Goal: Transaction & Acquisition: Register for event/course

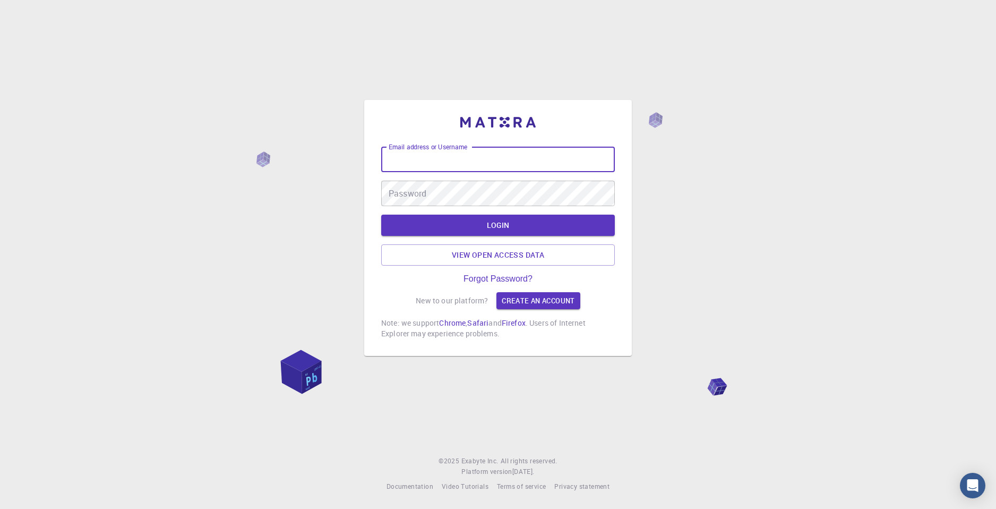
click at [444, 157] on input "Email address or Username" at bounding box center [498, 159] width 234 height 25
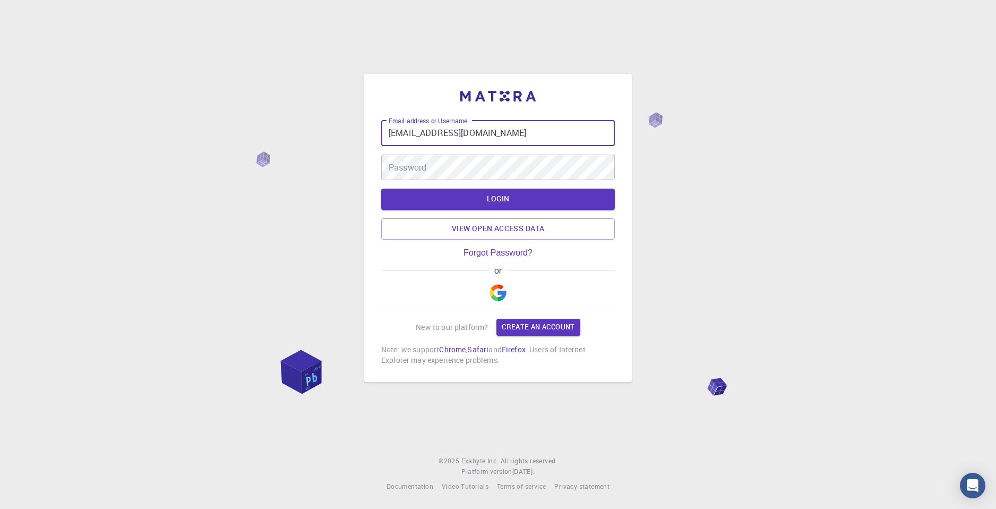
type input "[EMAIL_ADDRESS][DOMAIN_NAME]"
click at [525, 326] on link "Create an account" at bounding box center [538, 327] width 83 height 17
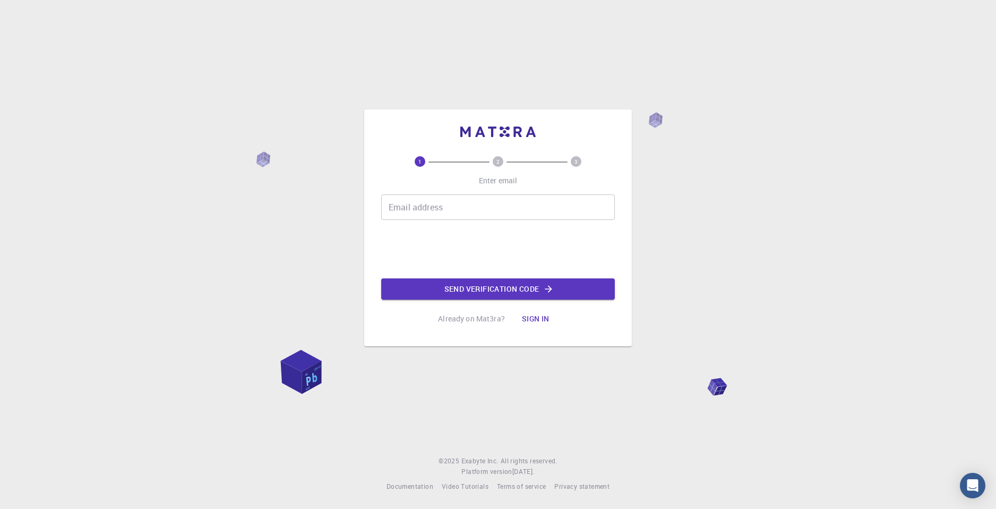
click at [430, 215] on input "Email address" at bounding box center [498, 206] width 234 height 25
type input "[EMAIL_ADDRESS][DOMAIN_NAME]"
click at [461, 291] on button "Send verification code" at bounding box center [498, 288] width 234 height 21
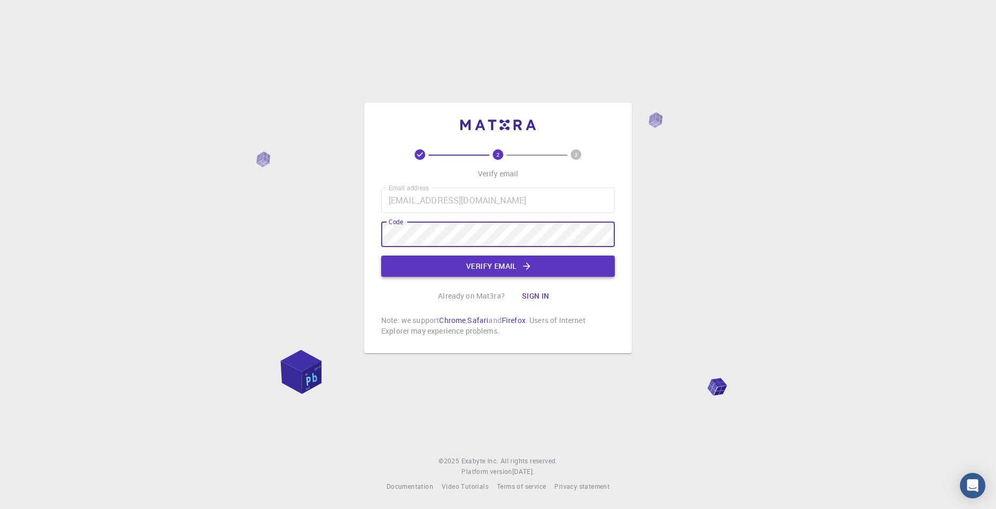
click at [481, 269] on button "Verify email" at bounding box center [498, 265] width 234 height 21
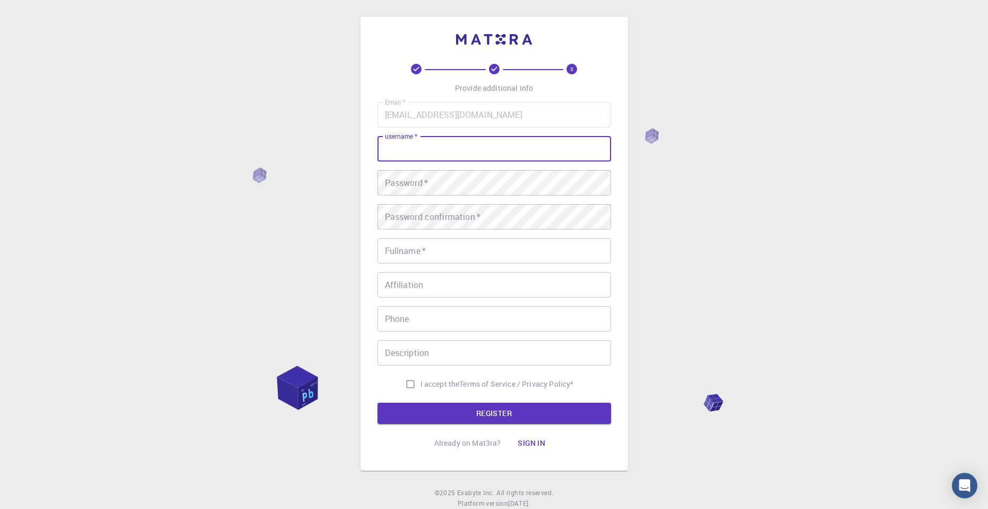
click at [439, 161] on input "username   *" at bounding box center [495, 148] width 234 height 25
type input "juris"
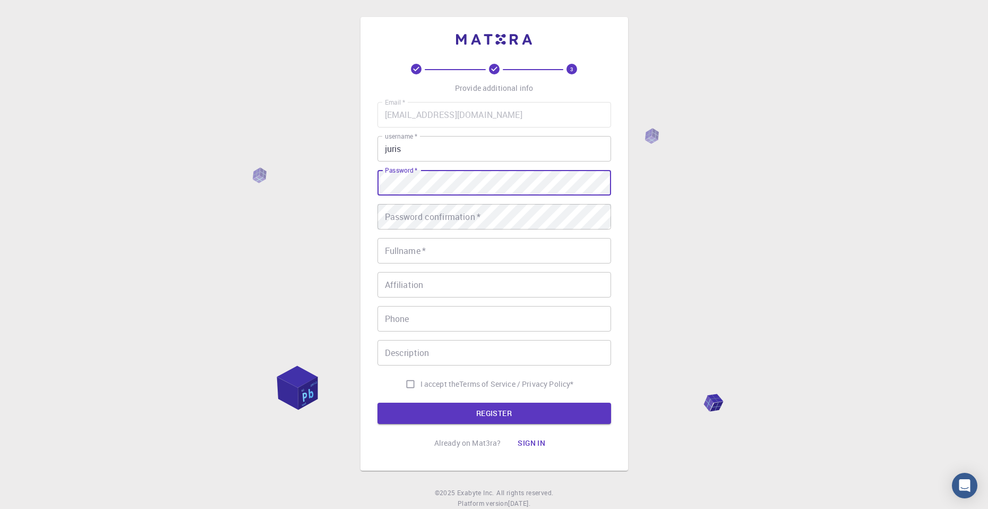
click at [429, 211] on div "Password confirmation   * Password confirmation   *" at bounding box center [495, 216] width 234 height 25
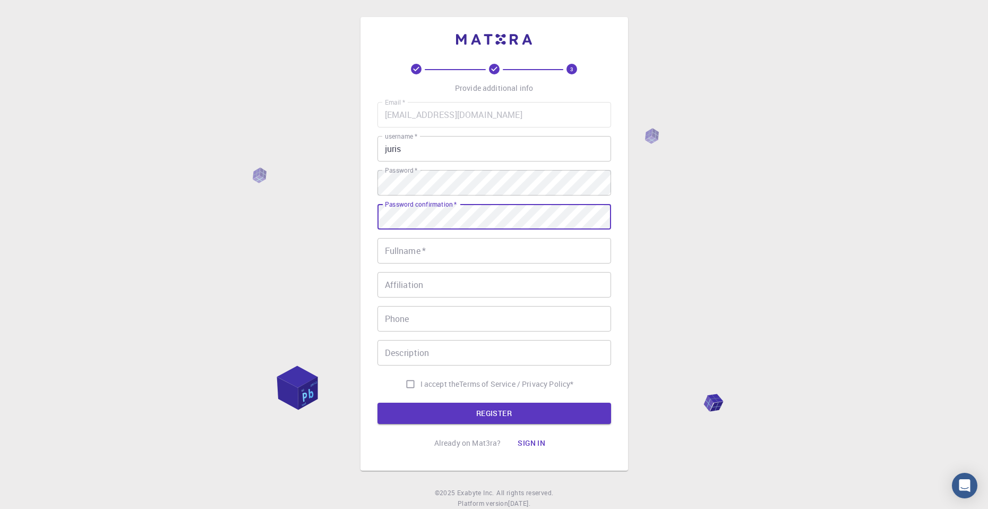
click at [434, 244] on input "Fullname   *" at bounding box center [495, 250] width 234 height 25
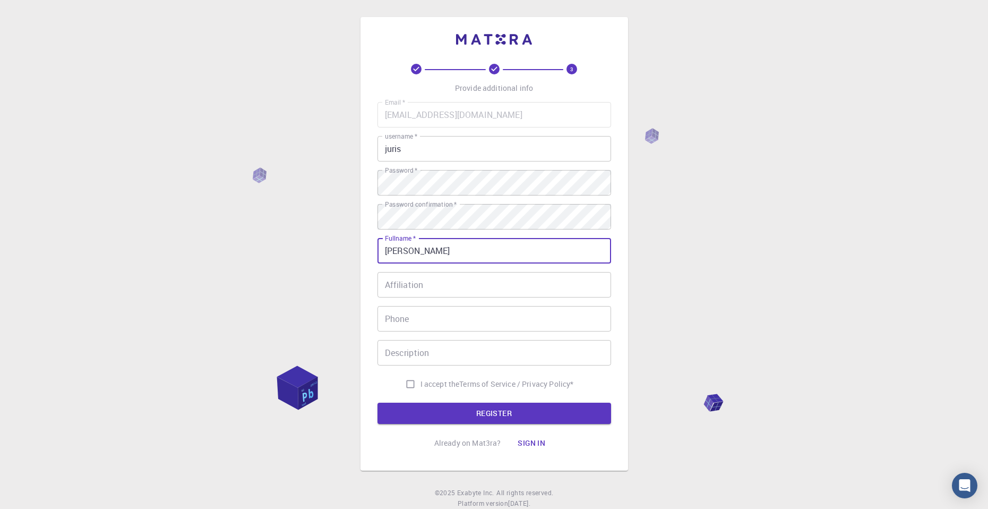
type input "[PERSON_NAME]"
click at [417, 280] on div "Affiliation Affiliation" at bounding box center [495, 284] width 234 height 25
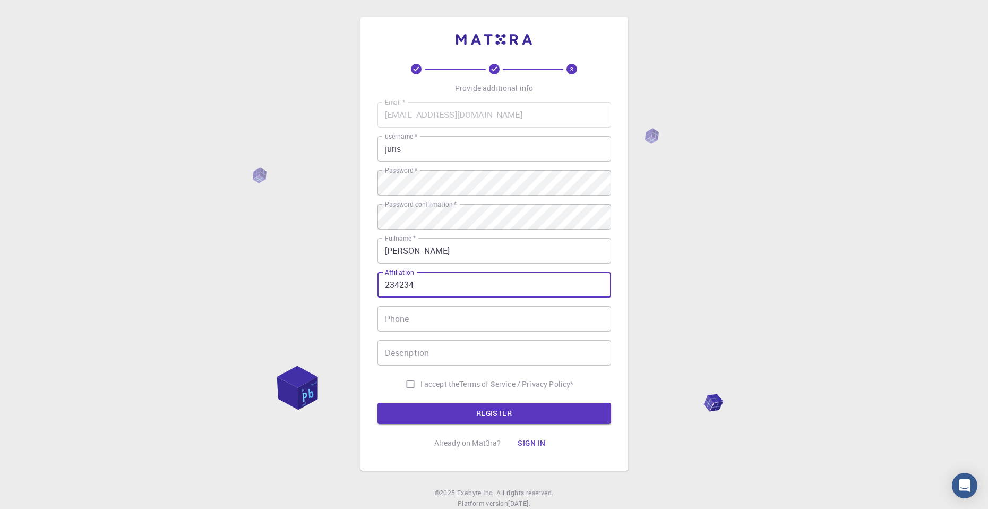
type input "234234"
click at [417, 325] on input "Phone" at bounding box center [495, 318] width 234 height 25
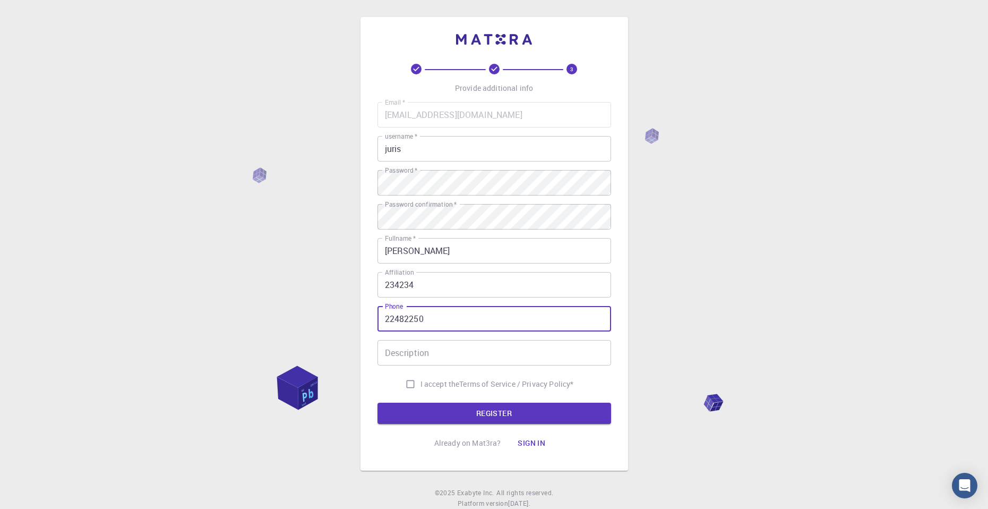
type input "22482250"
click at [421, 358] on input "Description" at bounding box center [495, 352] width 234 height 25
click at [408, 387] on input "I accept the Terms of Service / Privacy Policy *" at bounding box center [410, 384] width 20 height 20
checkbox input "true"
click at [435, 412] on button "REGISTER" at bounding box center [495, 413] width 234 height 21
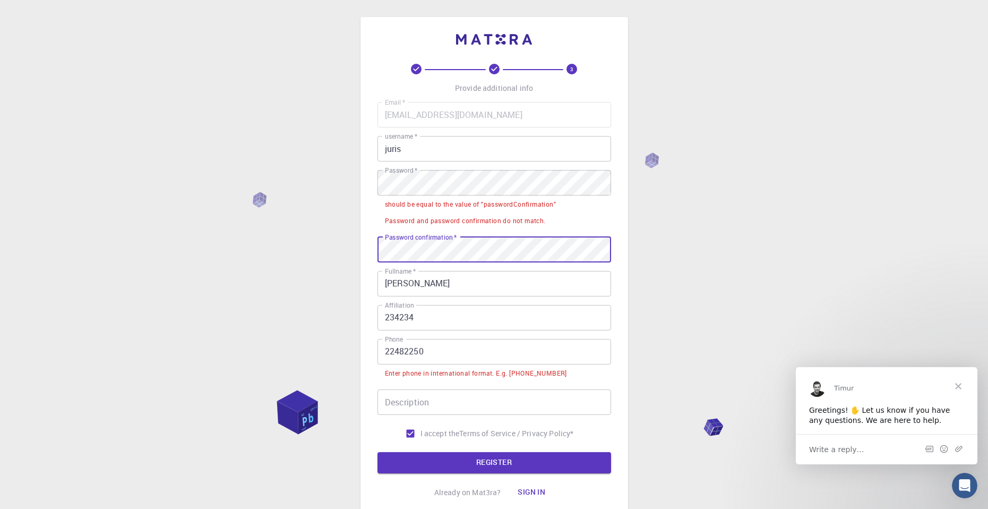
click at [383, 354] on input "22482250" at bounding box center [495, 351] width 234 height 25
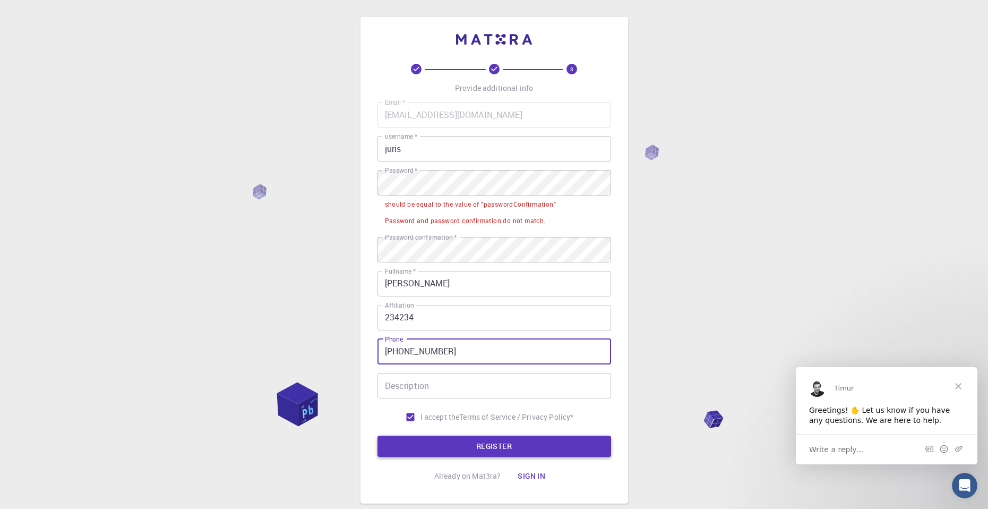
type input "[PHONE_NUMBER]"
click at [447, 444] on button "REGISTER" at bounding box center [495, 446] width 234 height 21
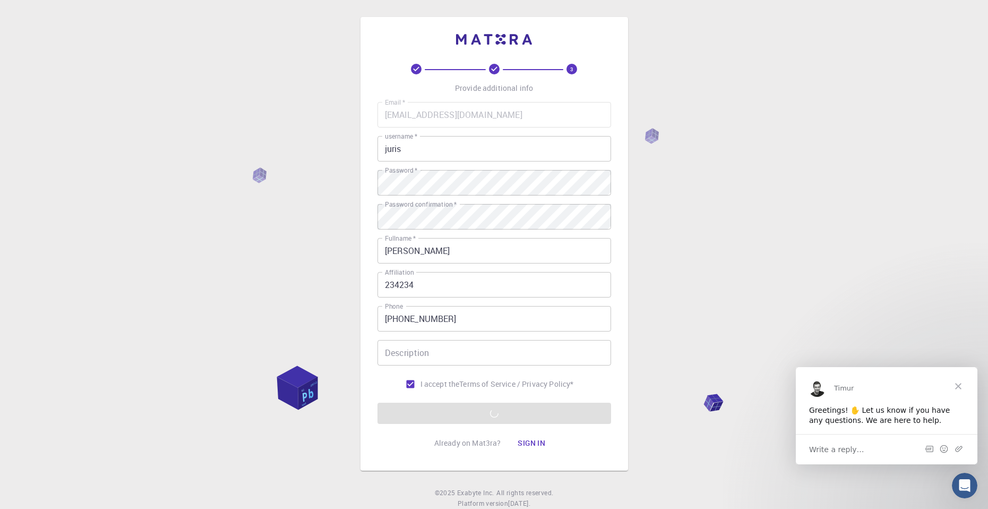
click at [963, 385] on span "Close" at bounding box center [959, 385] width 38 height 38
